Goal: Information Seeking & Learning: Learn about a topic

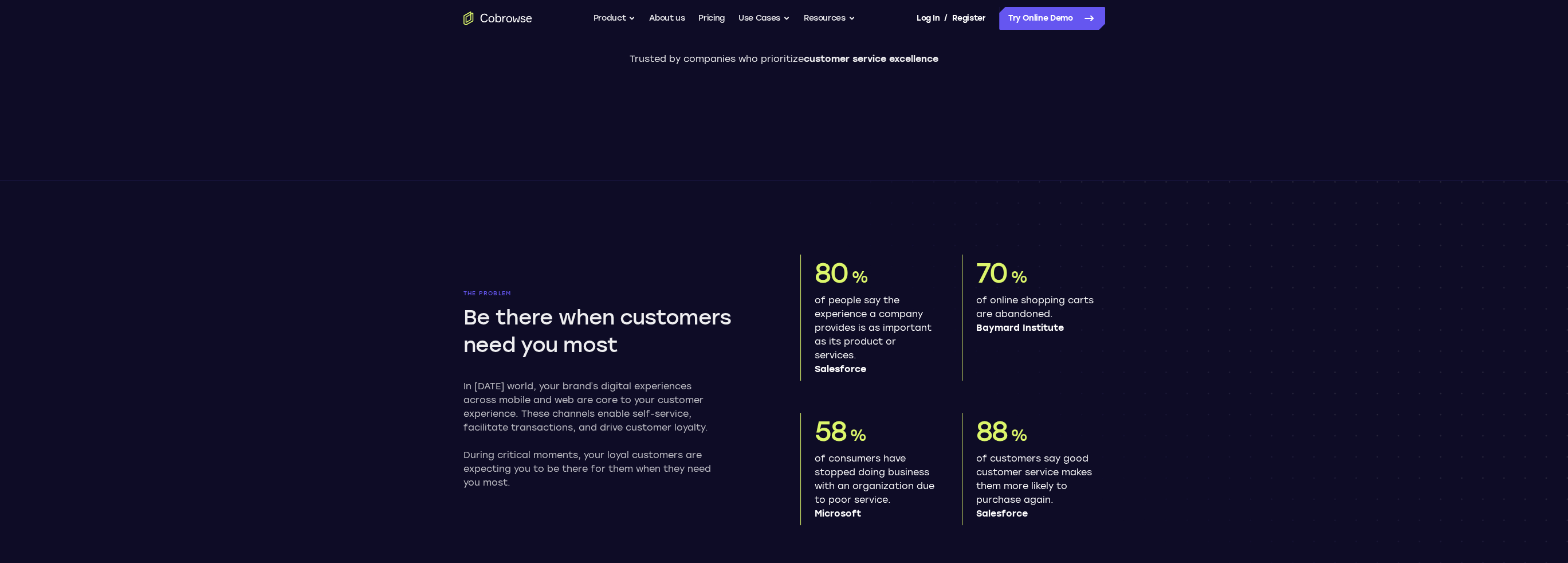
scroll to position [1655, 0]
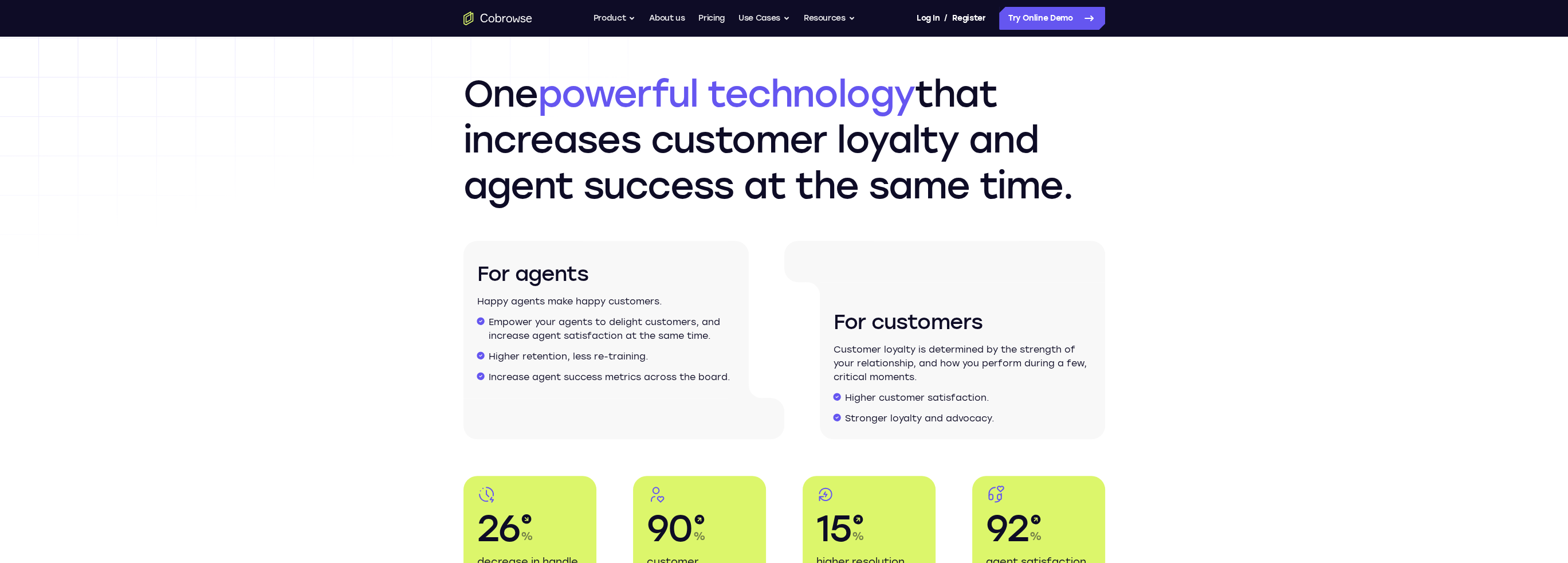
click at [792, 282] on div "For customers Customer loyalty is determined by the strength of your relationsh…" at bounding box center [945, 339] width 321 height 199
click at [845, 256] on div at bounding box center [945, 261] width 321 height 41
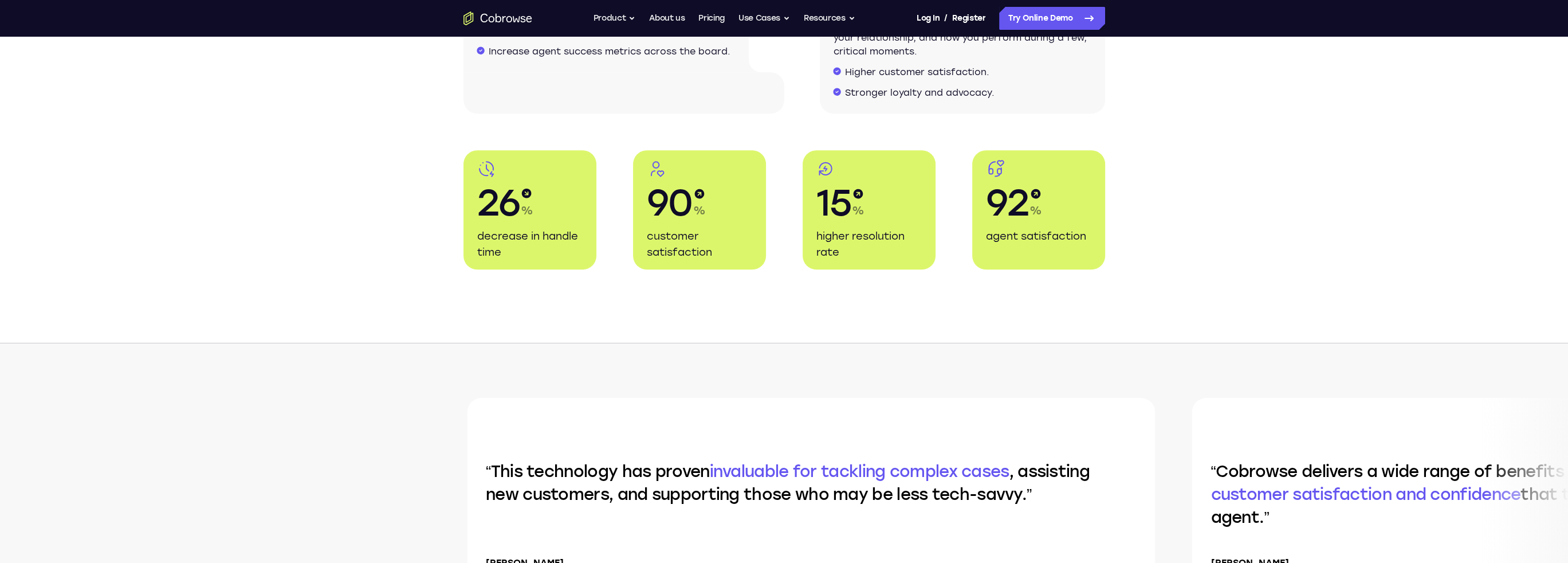
click at [523, 282] on div "One powerful technology that increases customer loyalty and agent success at th…" at bounding box center [784, 7] width 1568 height 671
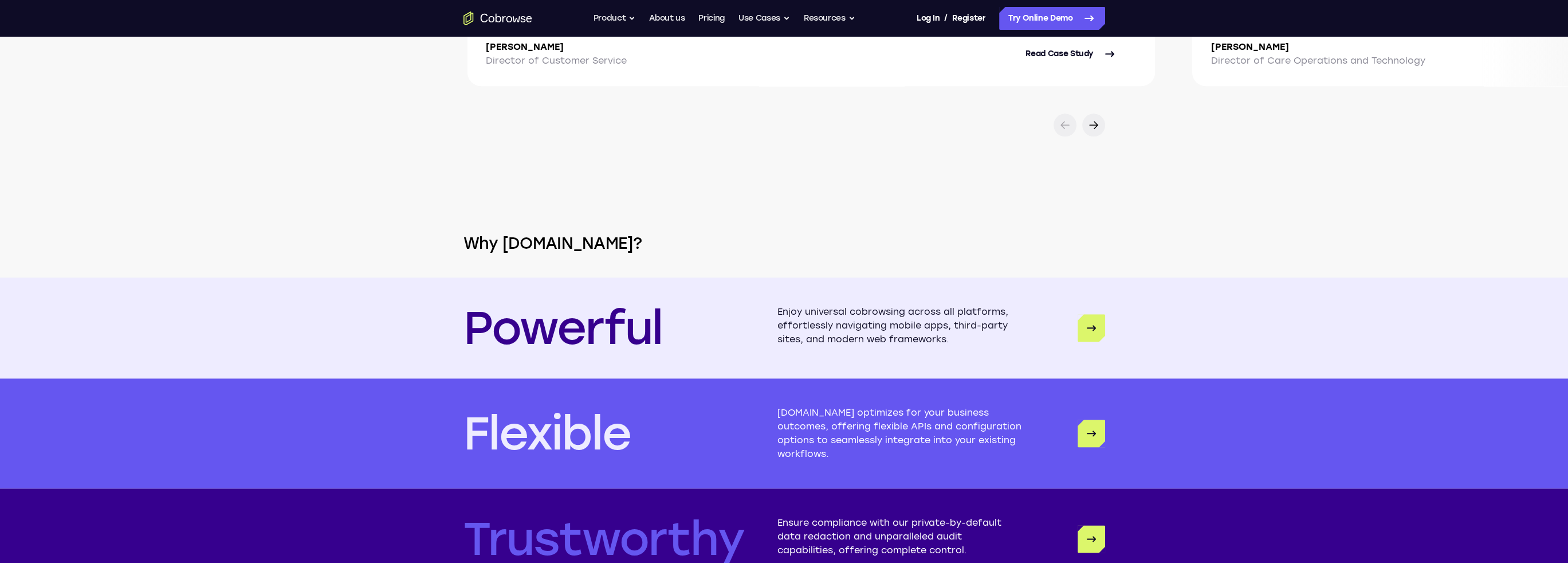
scroll to position [2136, 0]
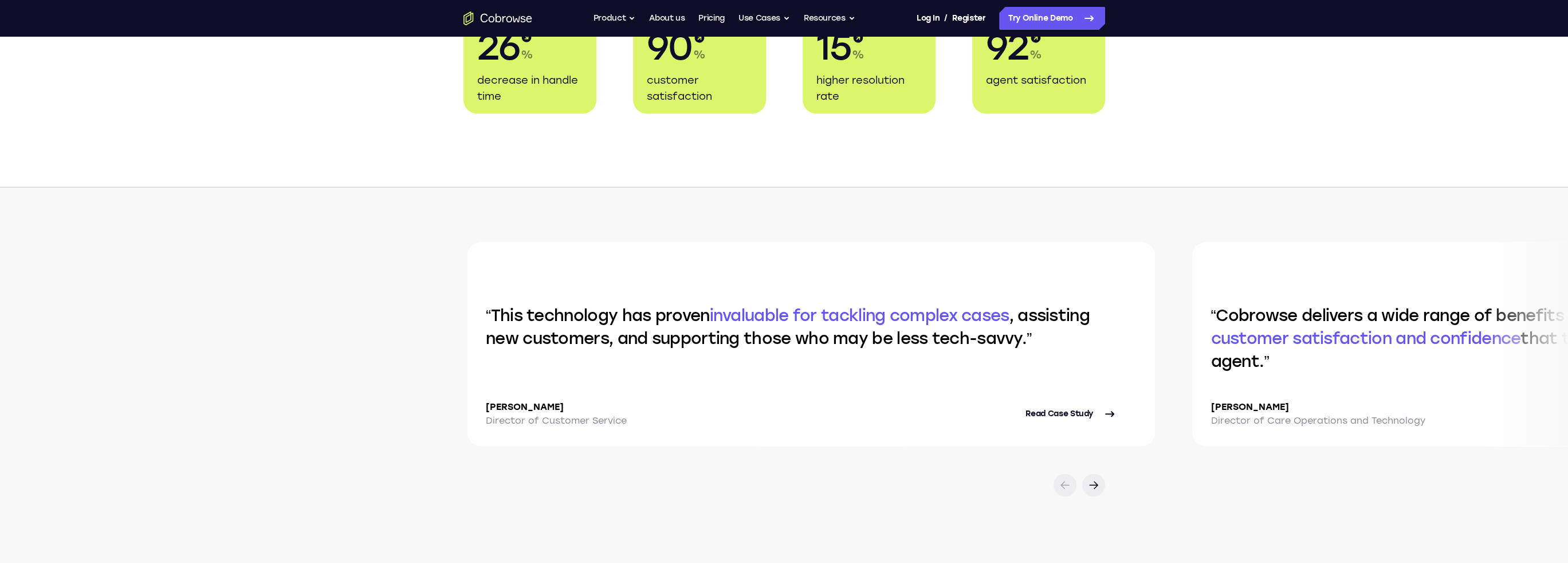
click at [892, 282] on div "This technology has proven invaluable for tackling complex cases , assisting ne…" at bounding box center [800, 343] width 667 height 204
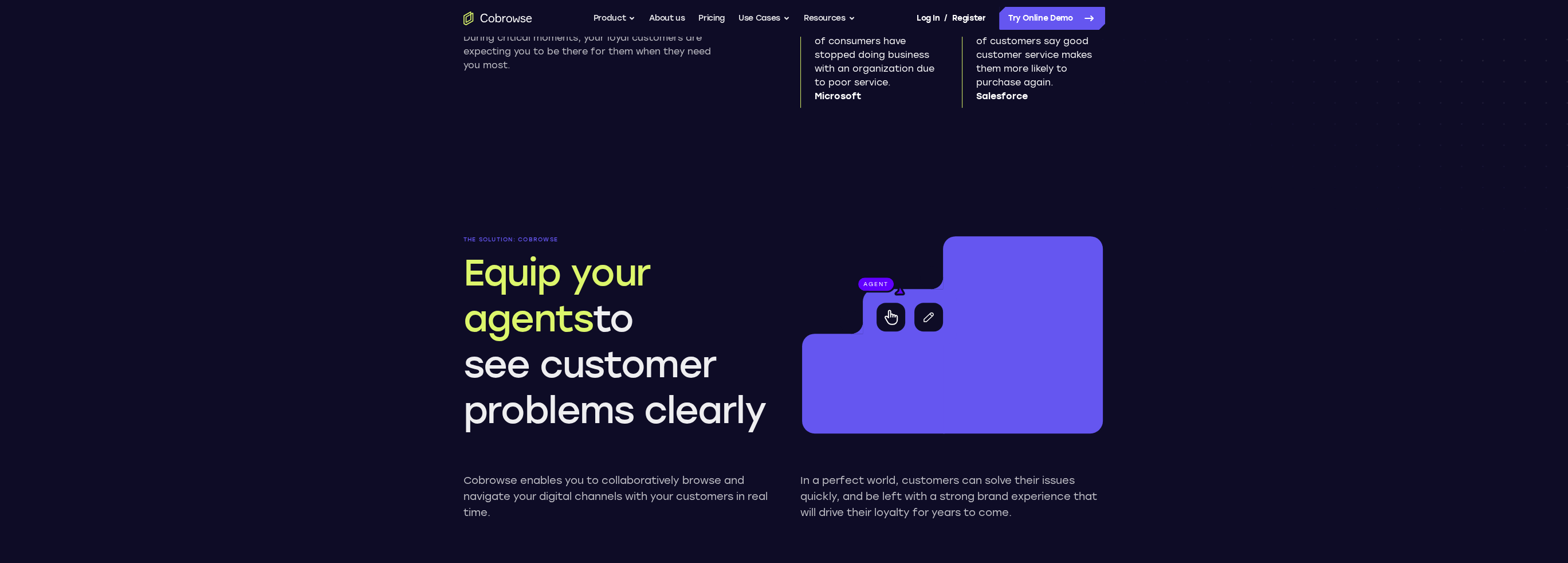
scroll to position [1527, 0]
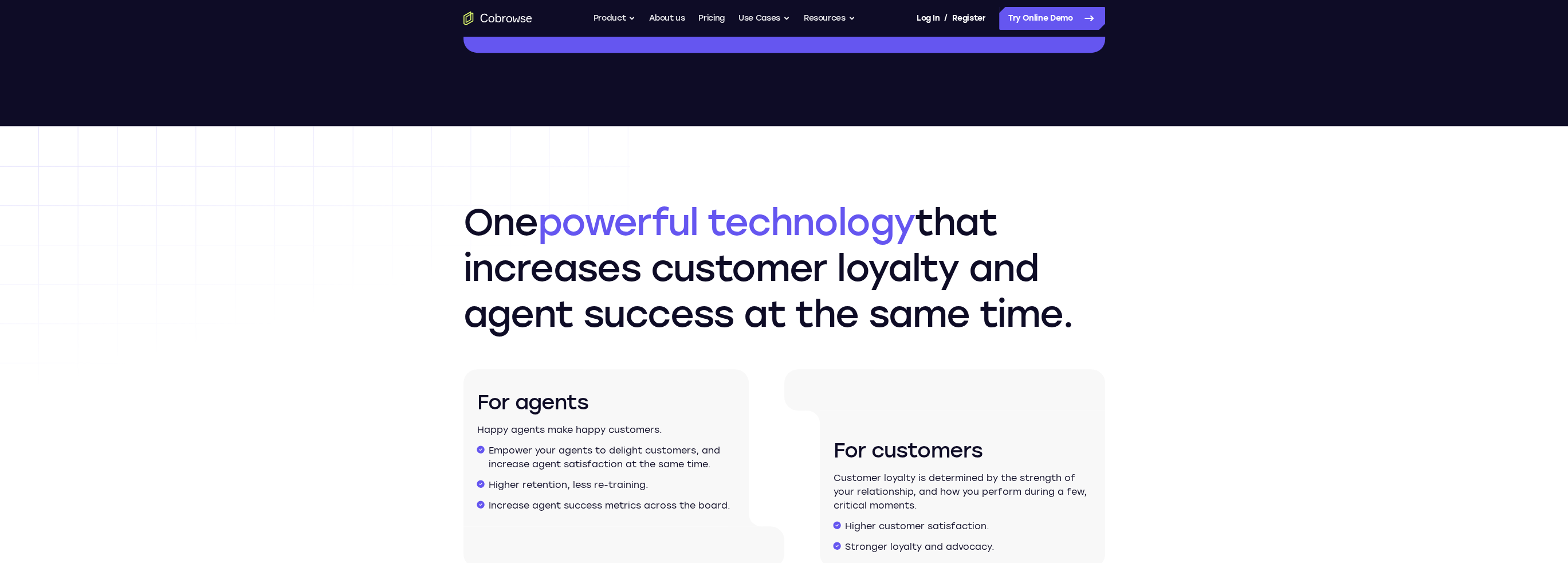
click at [984, 282] on h2 "One powerful technology that increases customer loyalty and agent success at th…" at bounding box center [784, 268] width 641 height 137
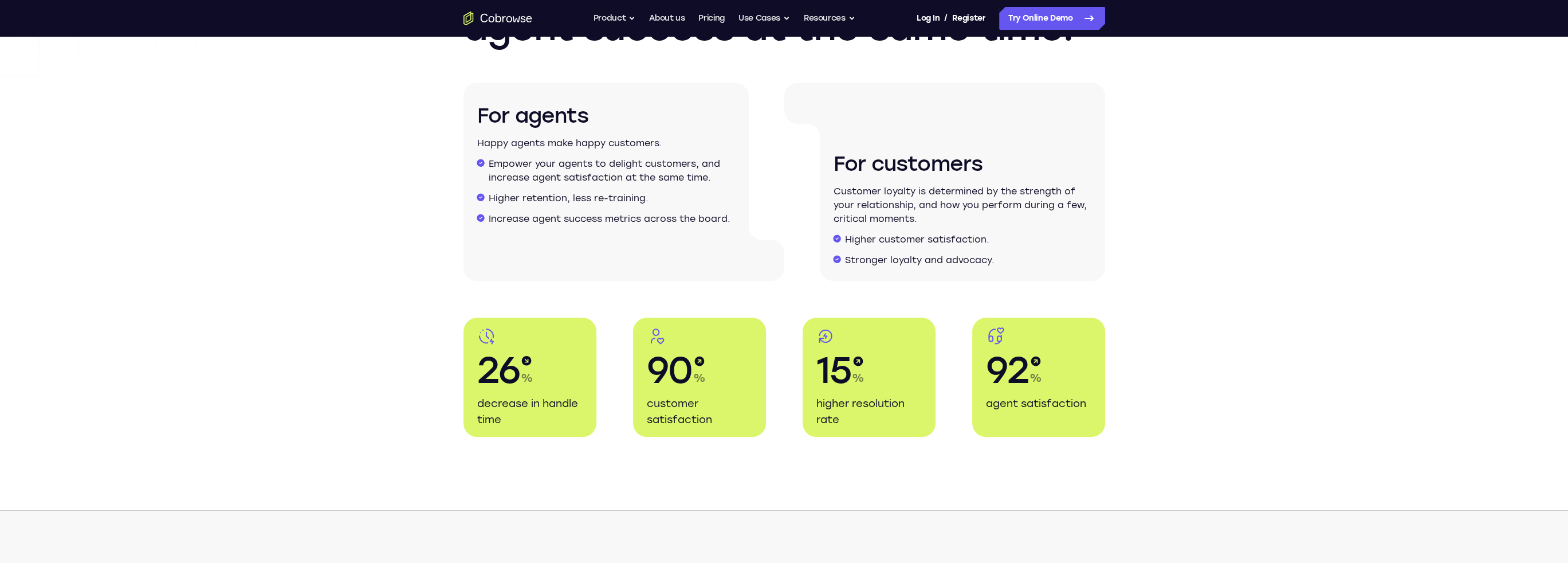
scroll to position [1871, 0]
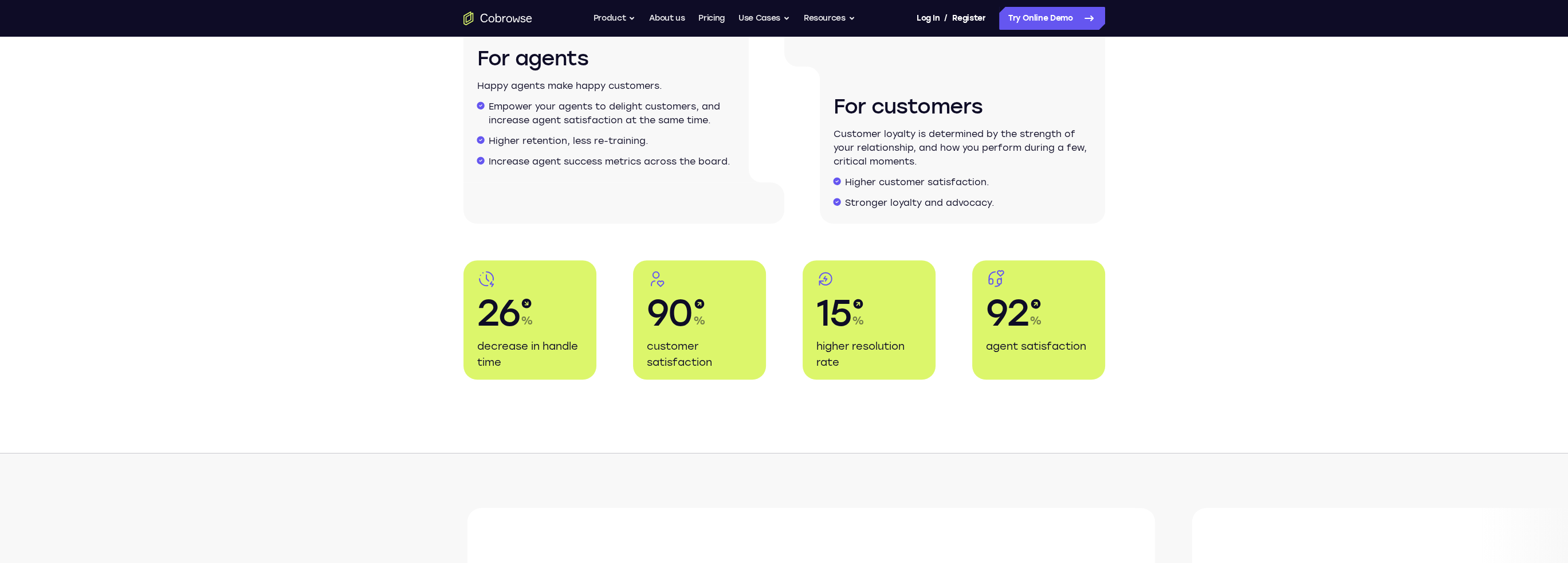
click at [739, 149] on div "For agents Happy agents make happy customers. Empower your agents to delight cu…" at bounding box center [605, 103] width 285 height 157
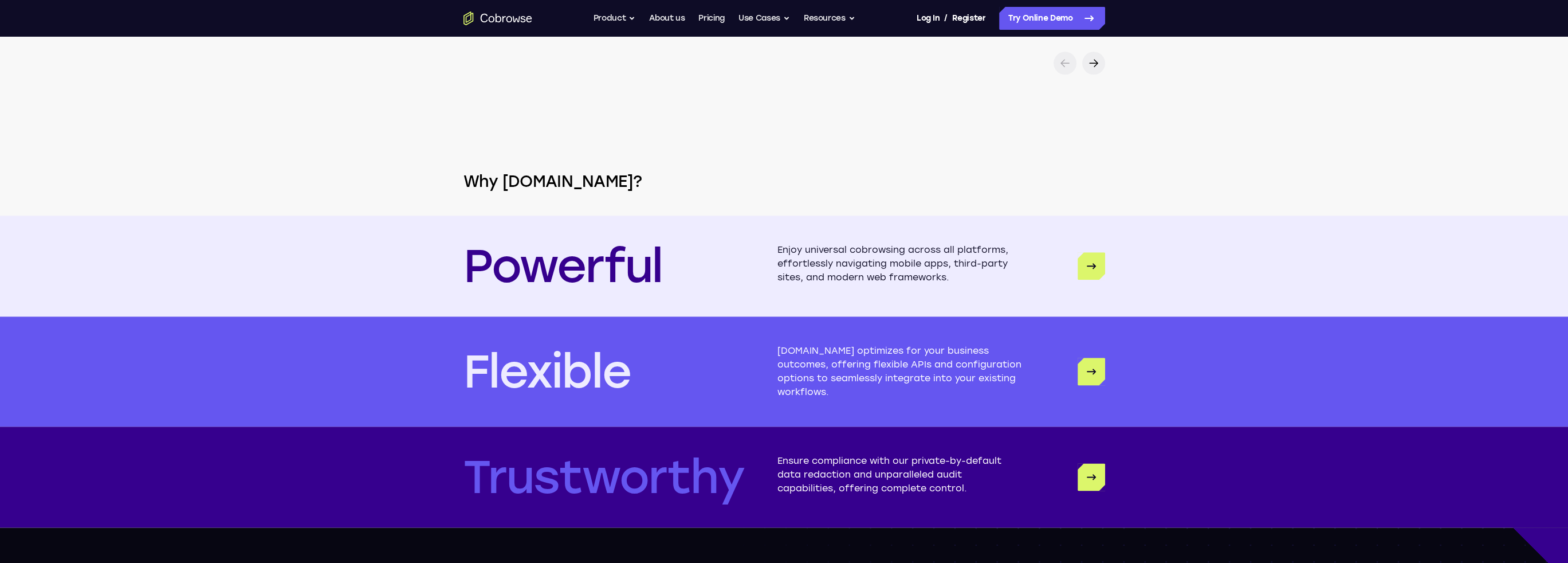
scroll to position [956, 0]
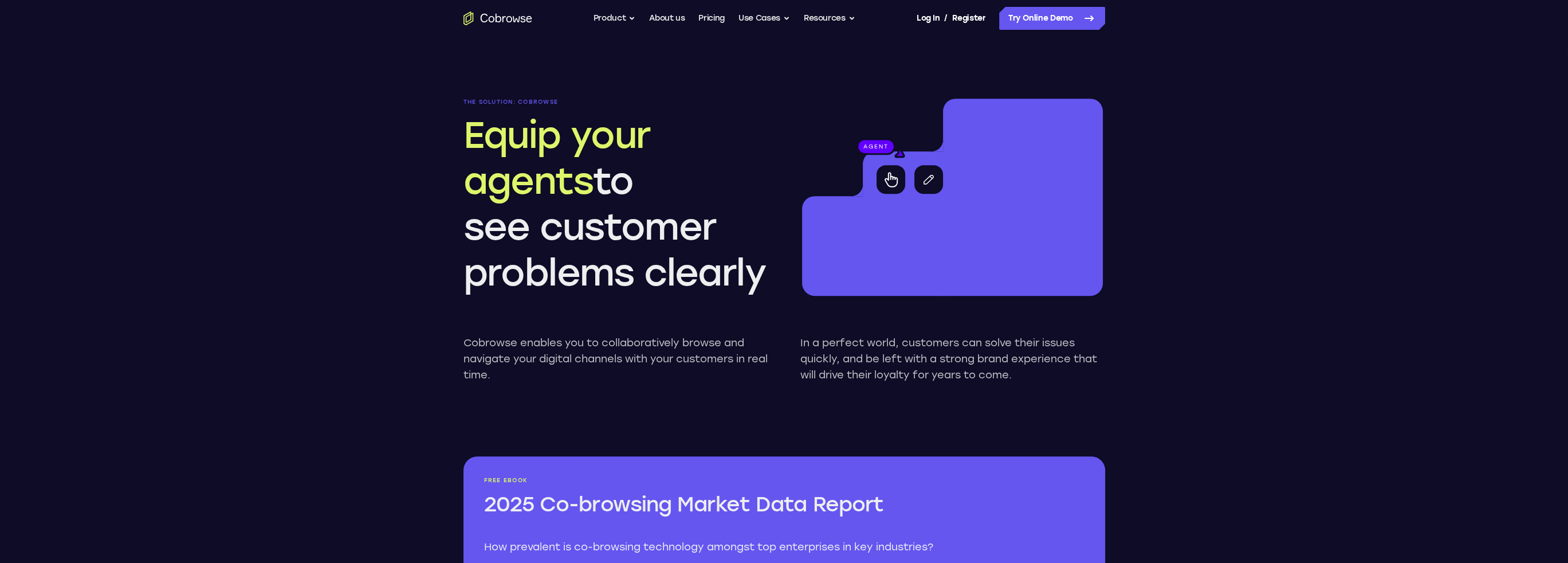
click at [733, 282] on h2 "Equip your agents to see customer problems clearly" at bounding box center [615, 204] width 305 height 184
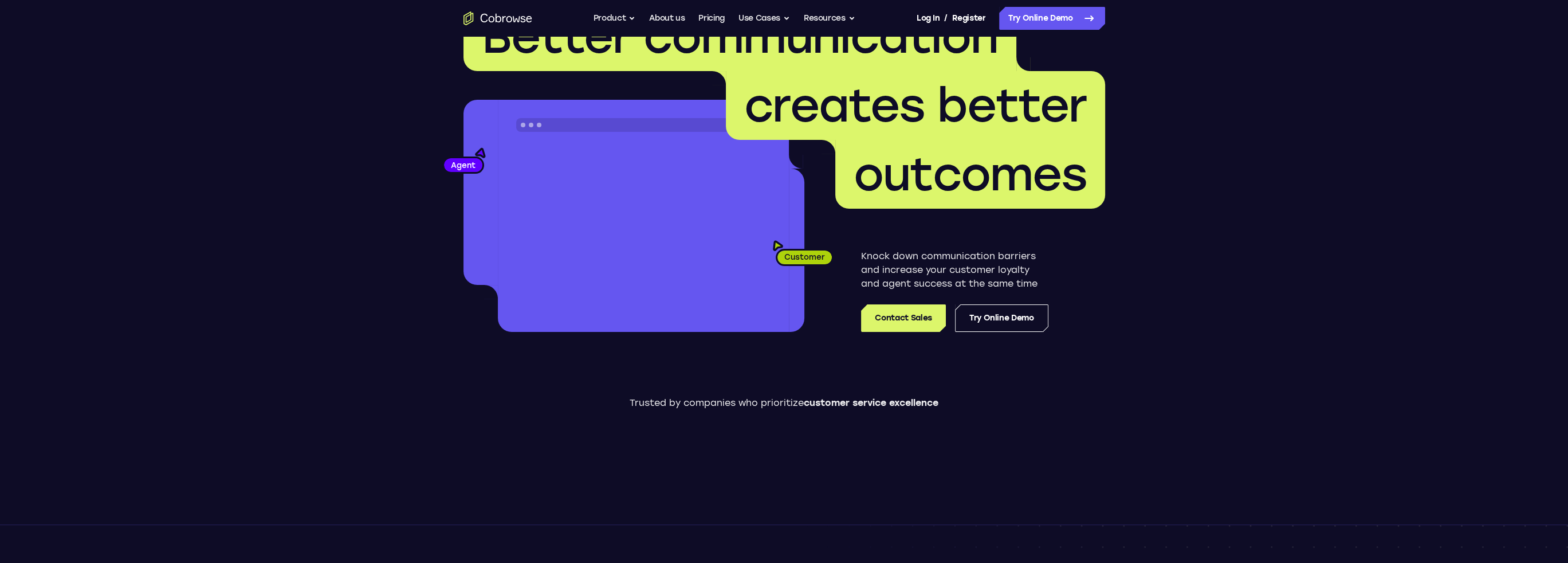
scroll to position [1905, 0]
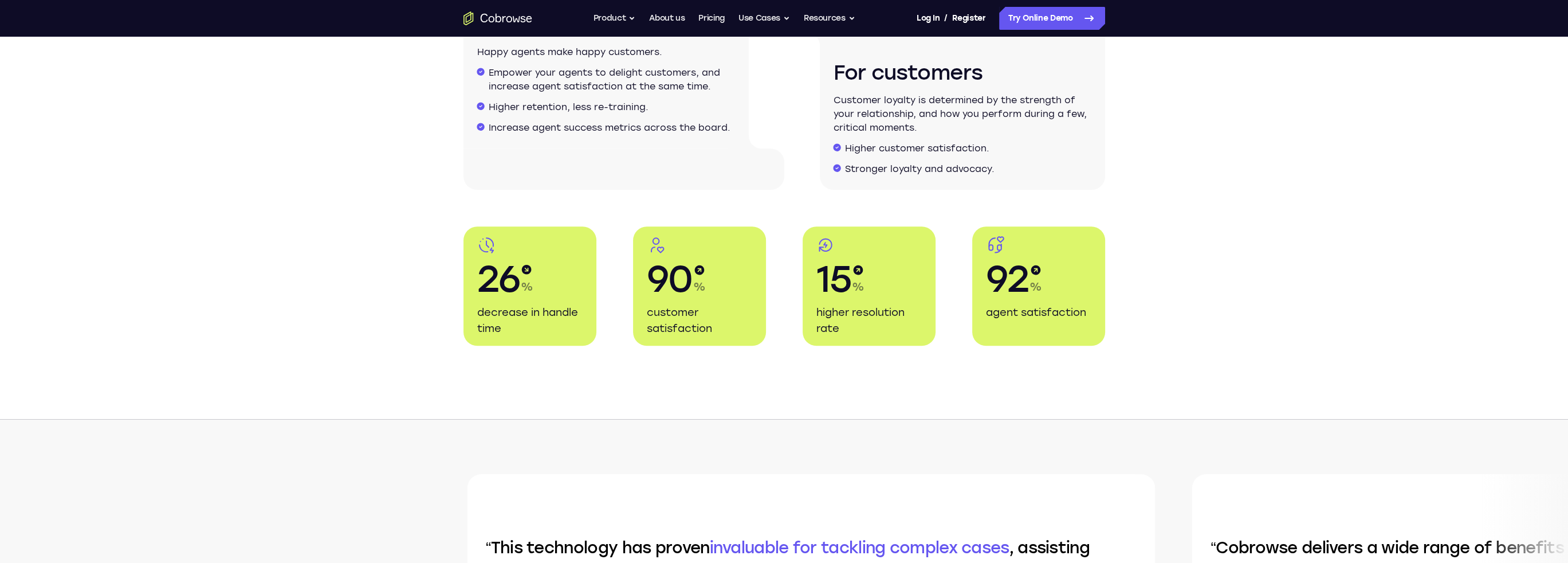
click at [1004, 282] on span "92" at bounding box center [1007, 279] width 43 height 45
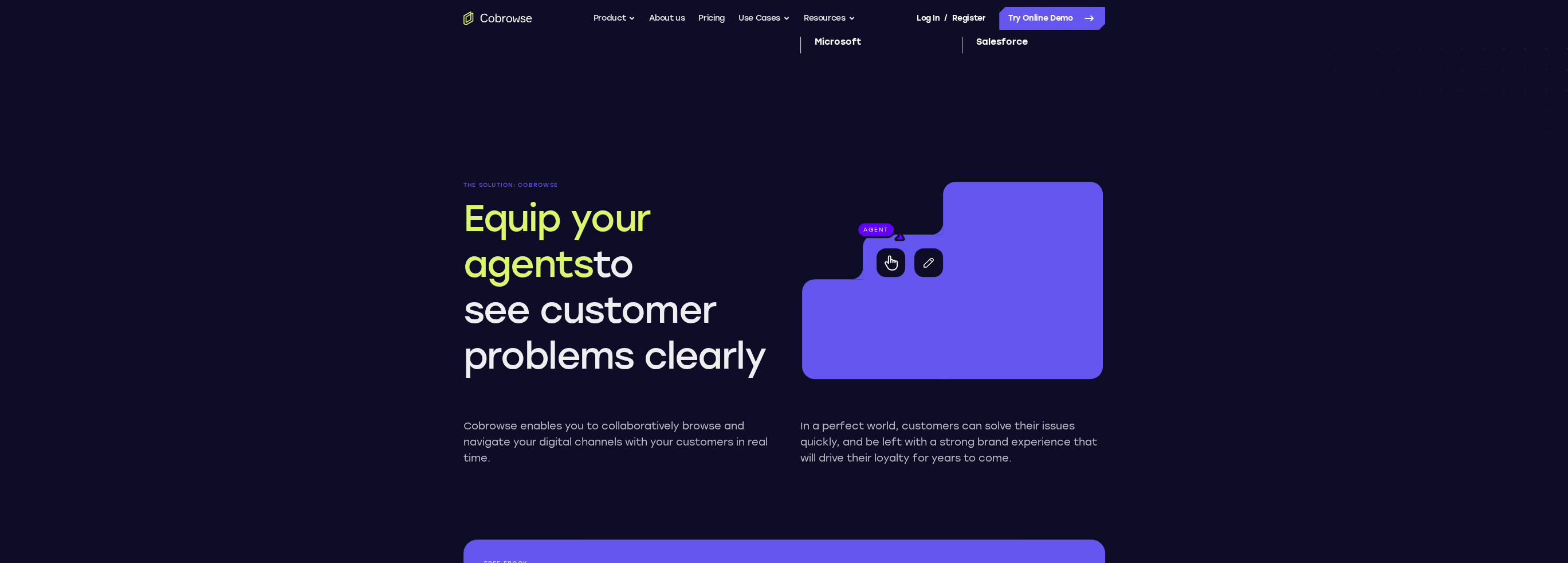
scroll to position [2095, 0]
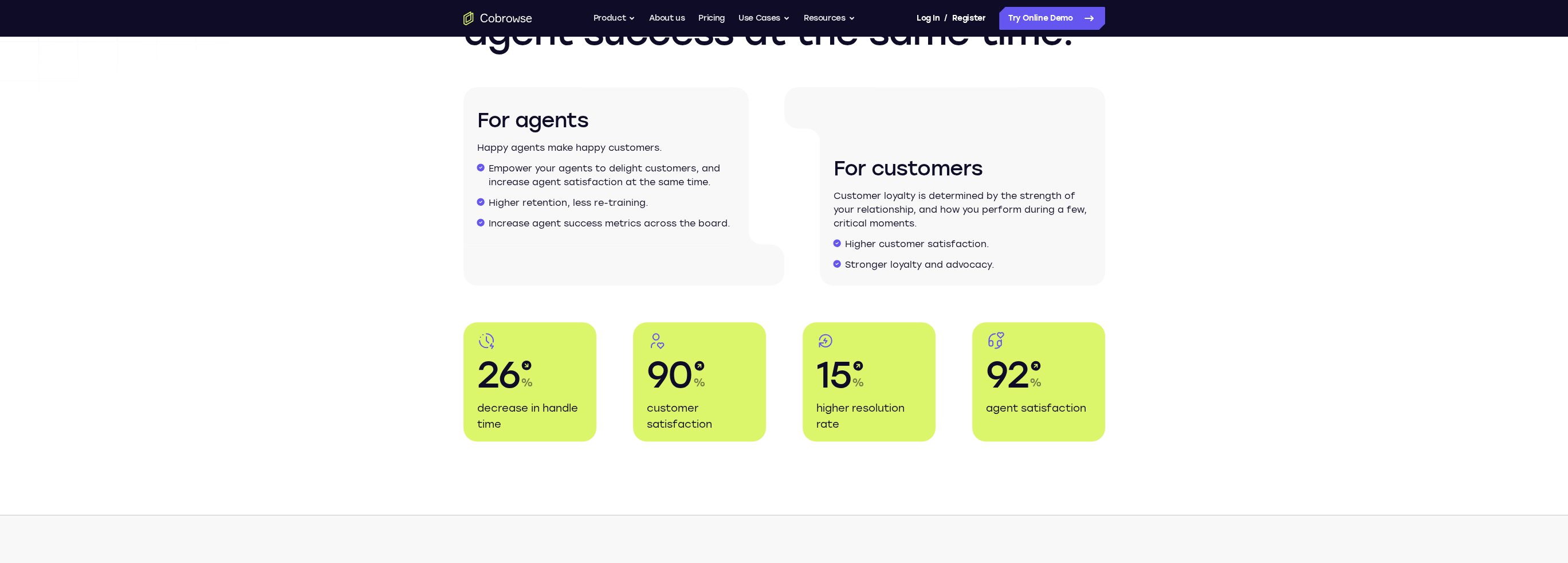
scroll to position [1751, 0]
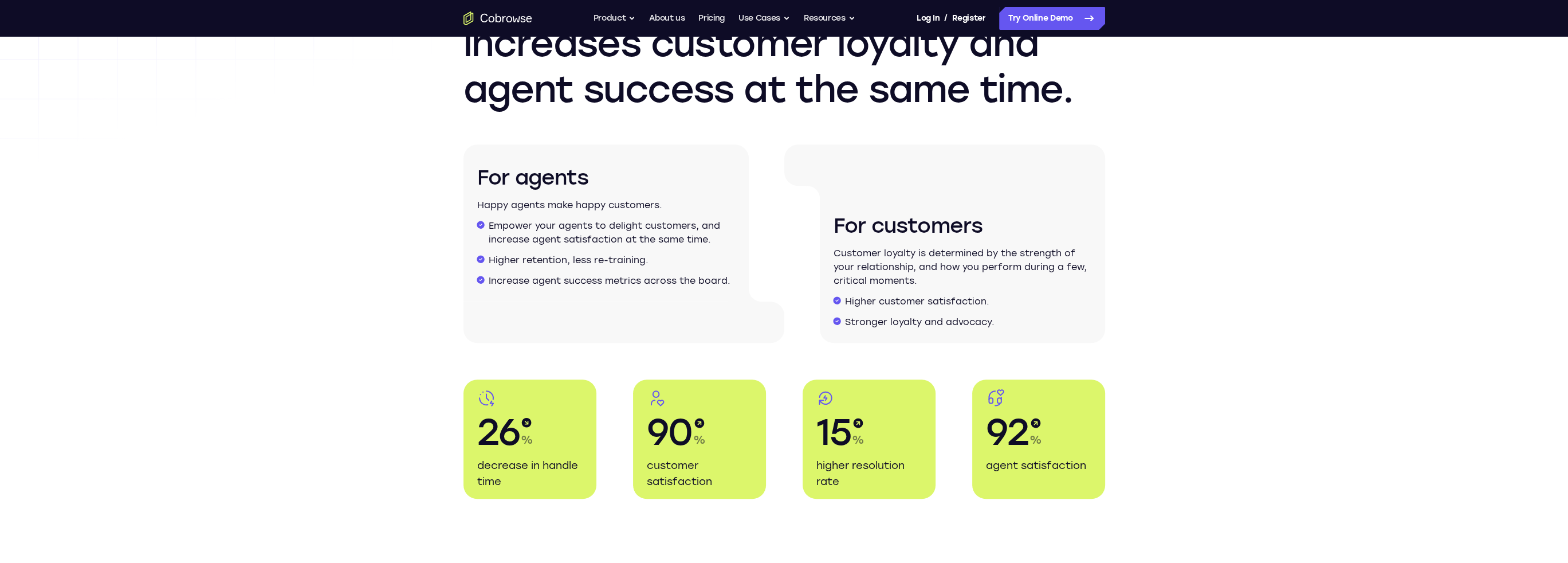
click at [842, 537] on div "One powerful technology that increases customer loyalty and agent success at th…" at bounding box center [784, 236] width 1568 height 671
